Goal: Task Accomplishment & Management: Complete application form

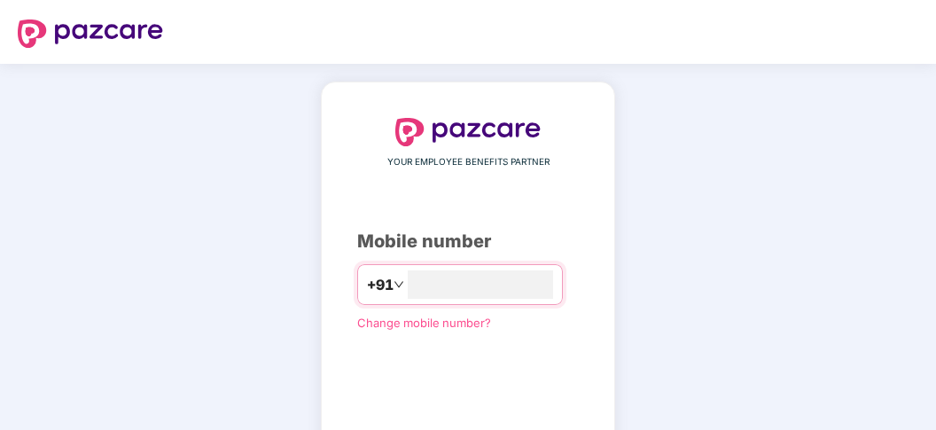
type input "**********"
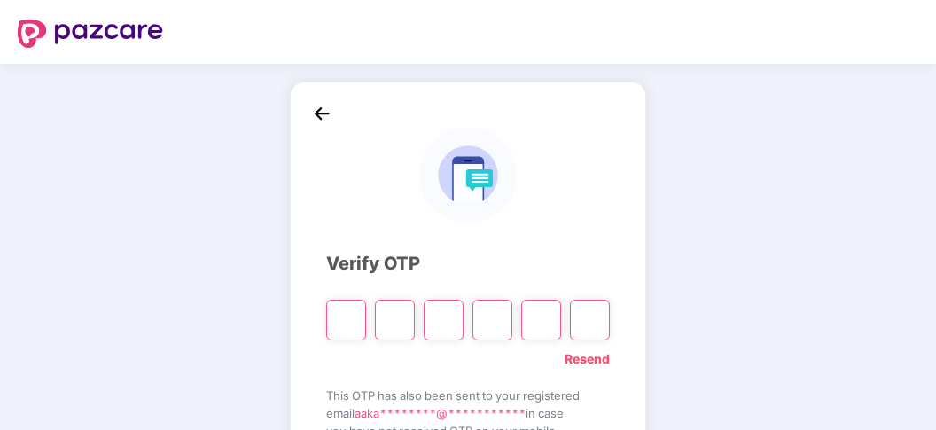
type input "*"
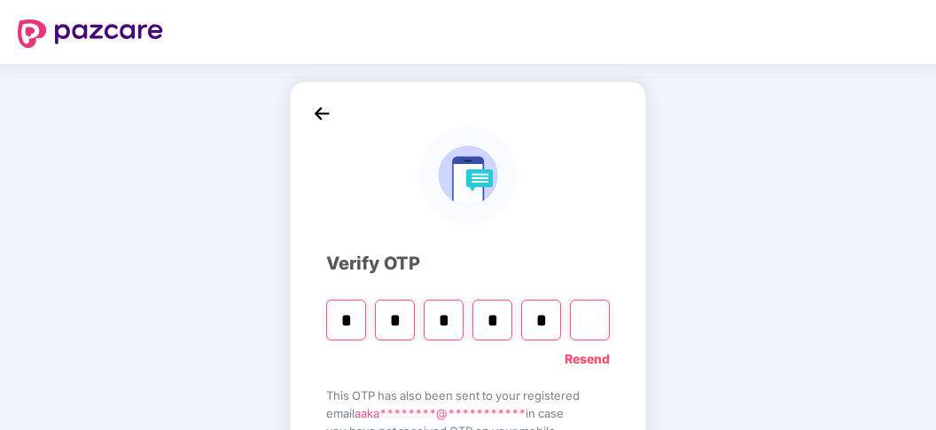
type input "*"
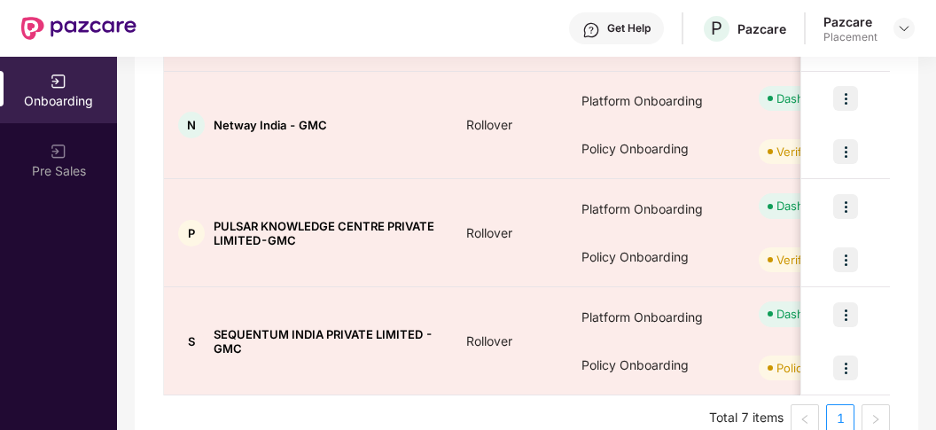
scroll to position [728, 0]
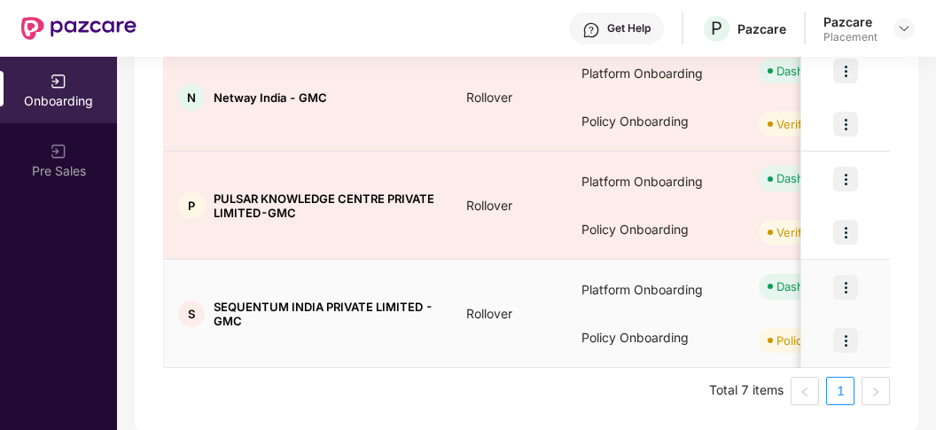
click at [239, 300] on span "SEQUENTUM INDIA PRIVATE LIMITED - GMC" at bounding box center [326, 314] width 224 height 28
copy span "SEQUENTUM"
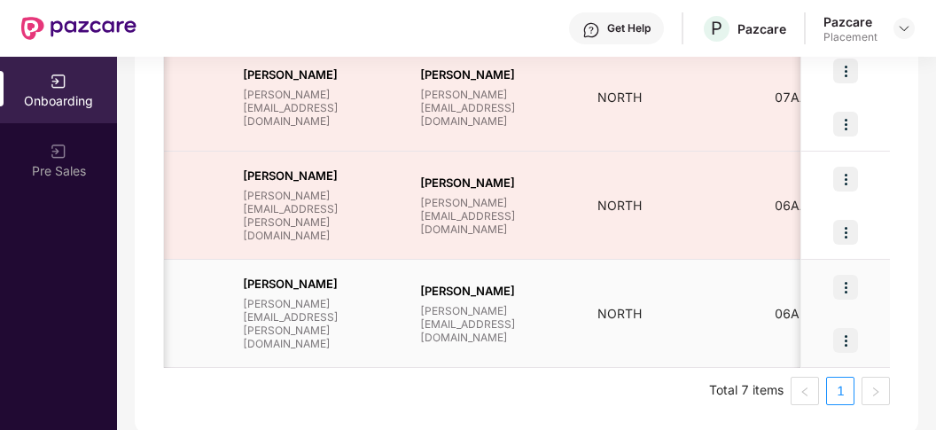
scroll to position [0, 1911]
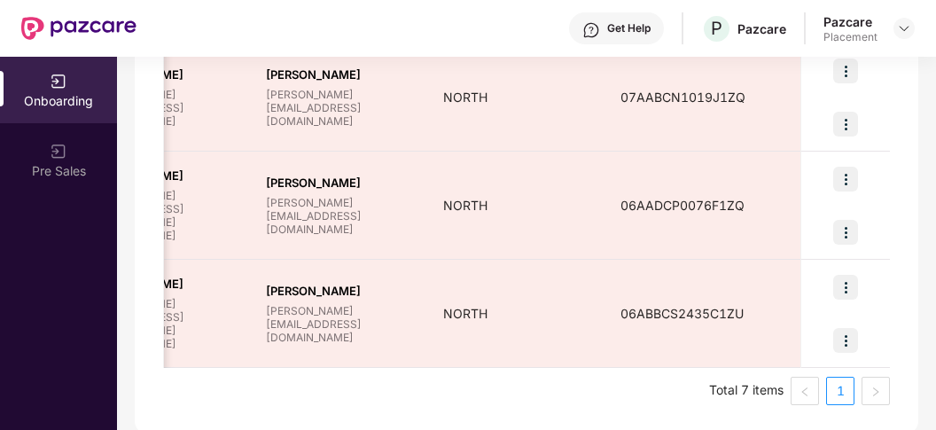
drag, startPoint x: 272, startPoint y: 359, endPoint x: 915, endPoint y: 334, distance: 643.8
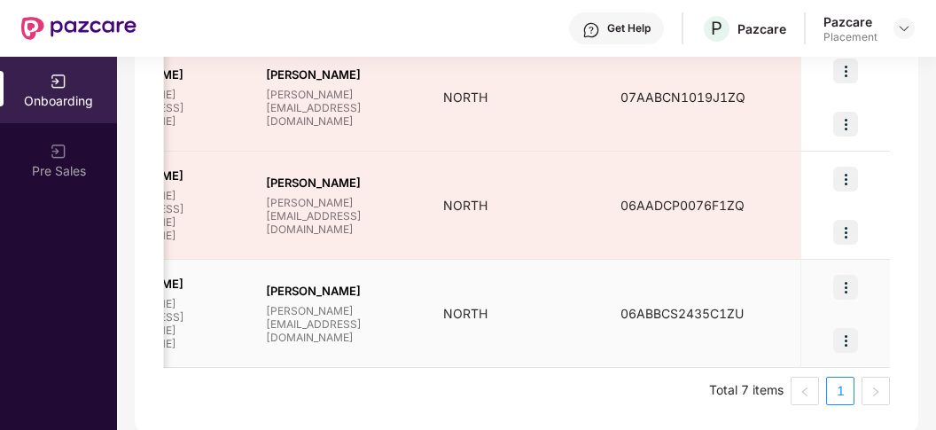
click at [850, 280] on img at bounding box center [845, 287] width 25 height 25
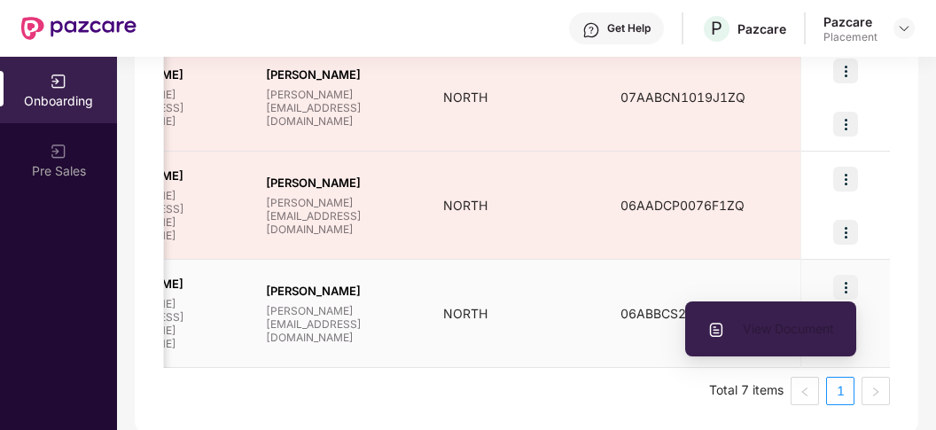
click at [778, 332] on span "View Document" at bounding box center [770, 328] width 127 height 19
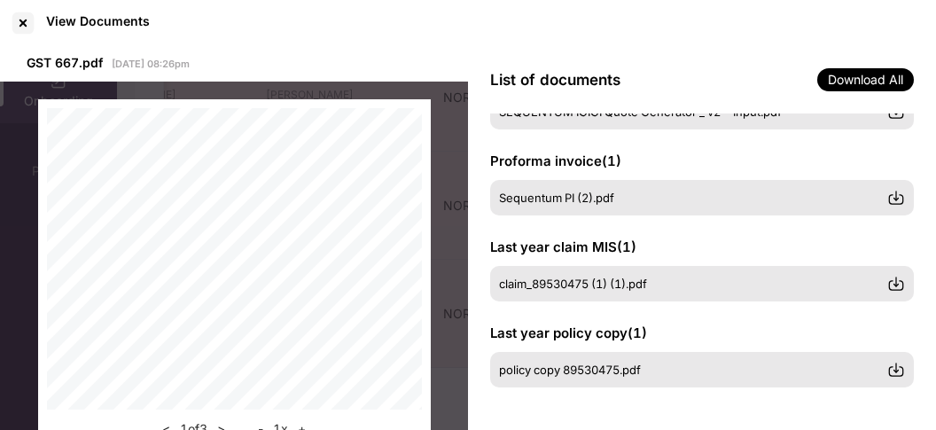
scroll to position [0, 0]
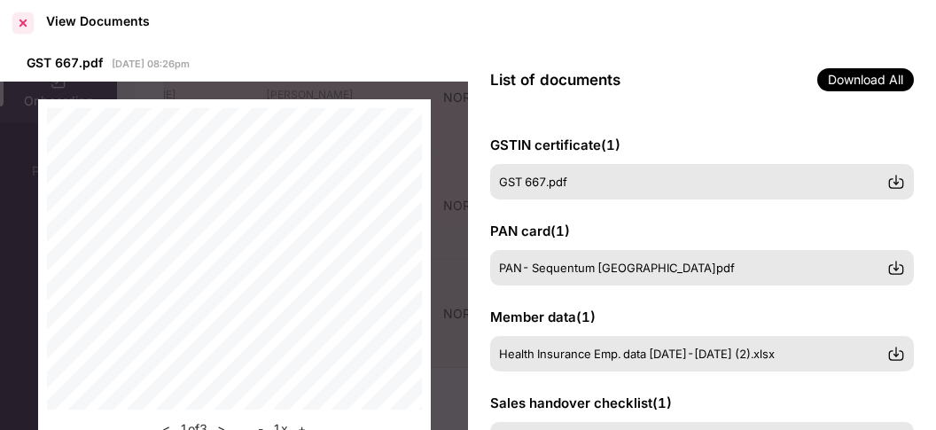
click at [12, 18] on div at bounding box center [23, 23] width 28 height 28
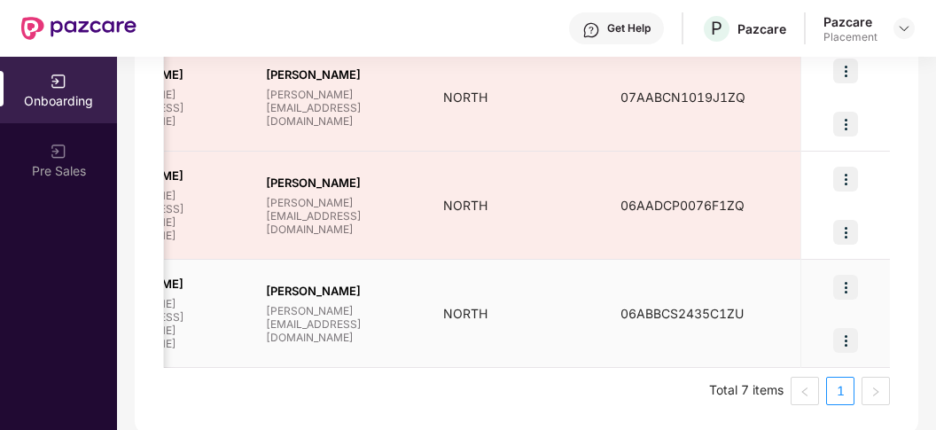
click at [844, 335] on img at bounding box center [845, 340] width 25 height 25
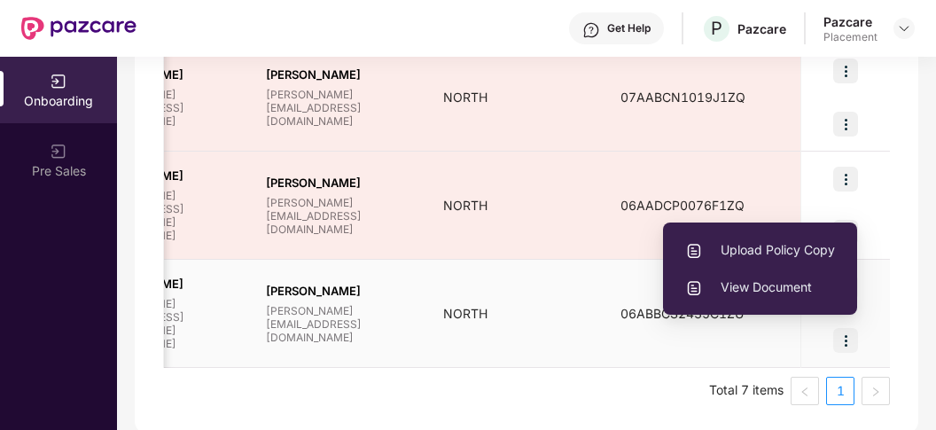
click at [790, 250] on span "Upload Policy Copy" at bounding box center [760, 249] width 150 height 19
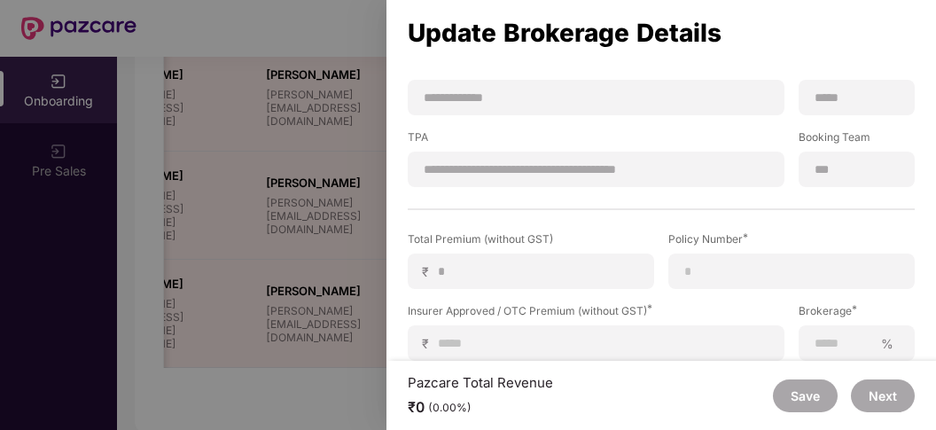
scroll to position [278, 0]
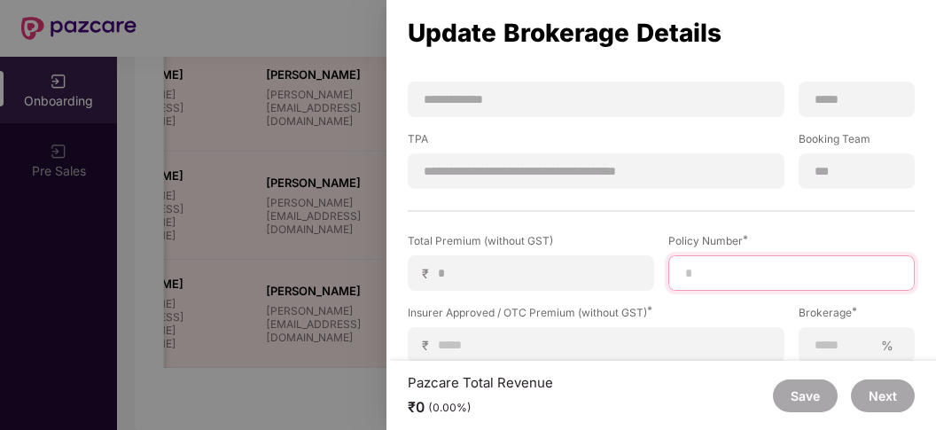
drag, startPoint x: 720, startPoint y: 273, endPoint x: 729, endPoint y: 257, distance: 18.2
click at [729, 264] on input at bounding box center [791, 273] width 216 height 19
paste input "**********"
type input "**********"
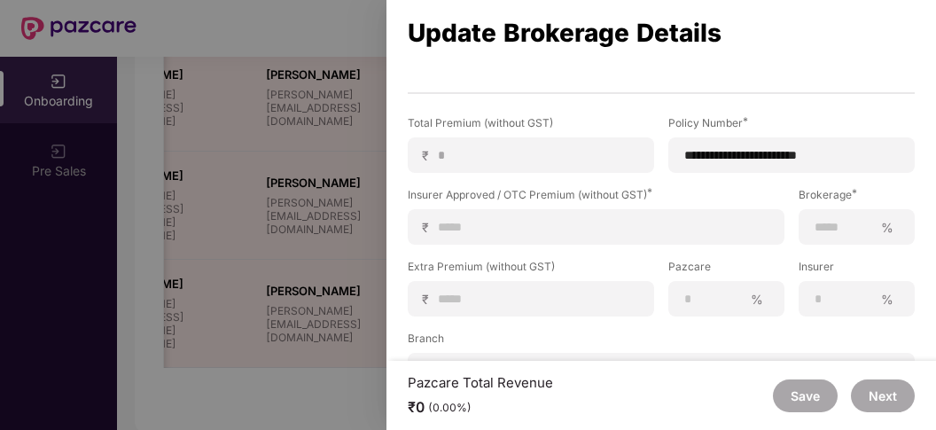
scroll to position [399, 0]
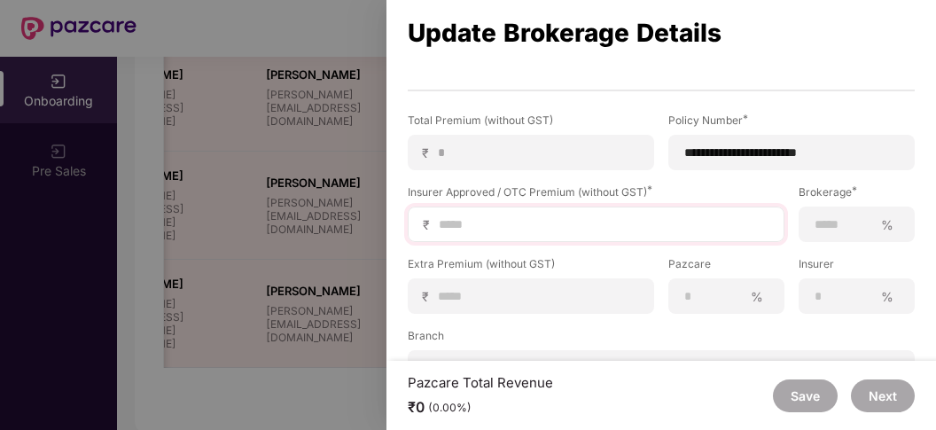
click at [547, 213] on div "₹" at bounding box center [596, 223] width 377 height 35
click at [689, 228] on input at bounding box center [603, 224] width 332 height 19
